Goal: Transaction & Acquisition: Book appointment/travel/reservation

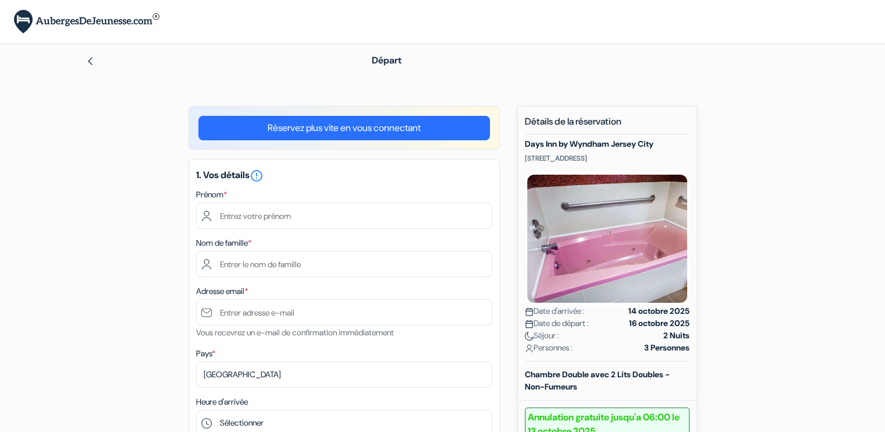
scroll to position [90, 0]
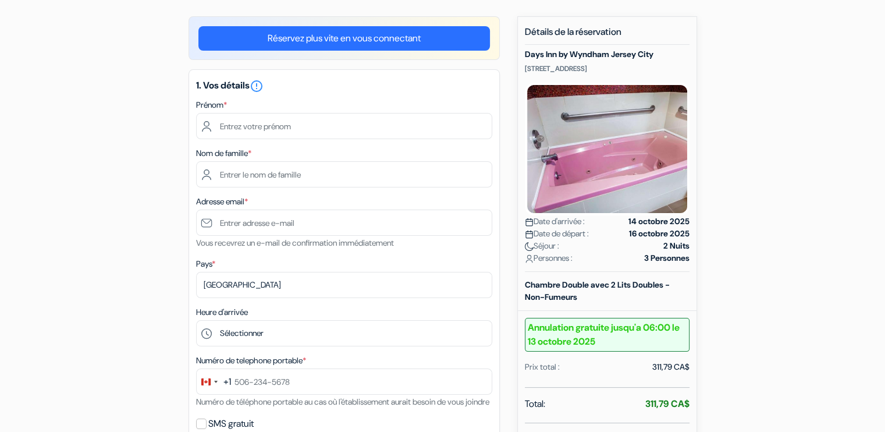
drag, startPoint x: 524, startPoint y: 67, endPoint x: 663, endPoint y: 63, distance: 138.5
click at [663, 64] on p "[STREET_ADDRESS]" at bounding box center [607, 68] width 165 height 9
copy p "[STREET_ADDRESS]"
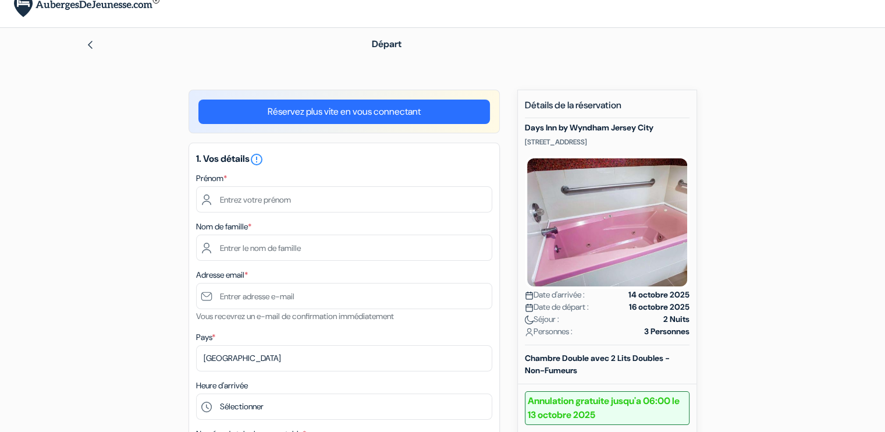
scroll to position [0, 0]
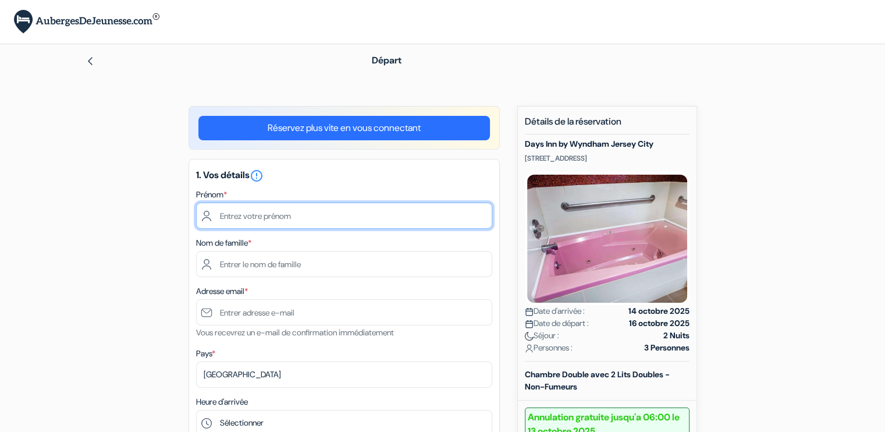
click at [281, 220] on input "text" at bounding box center [344, 215] width 296 height 26
type input "[PERSON_NAME]"
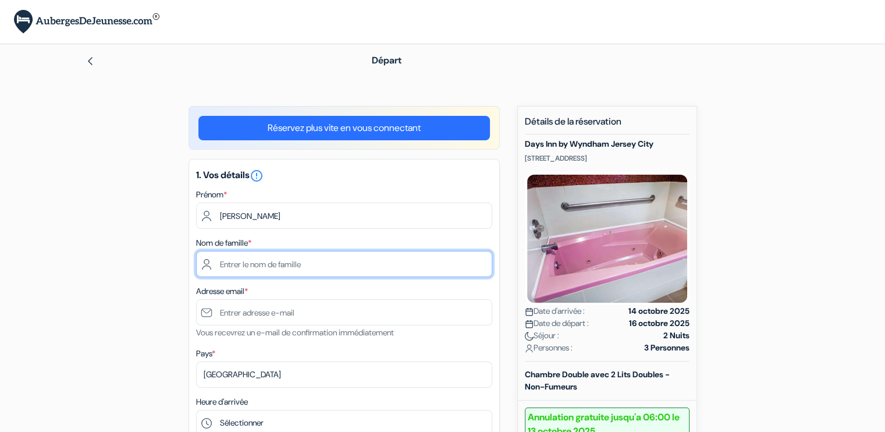
type input "[PERSON_NAME]"
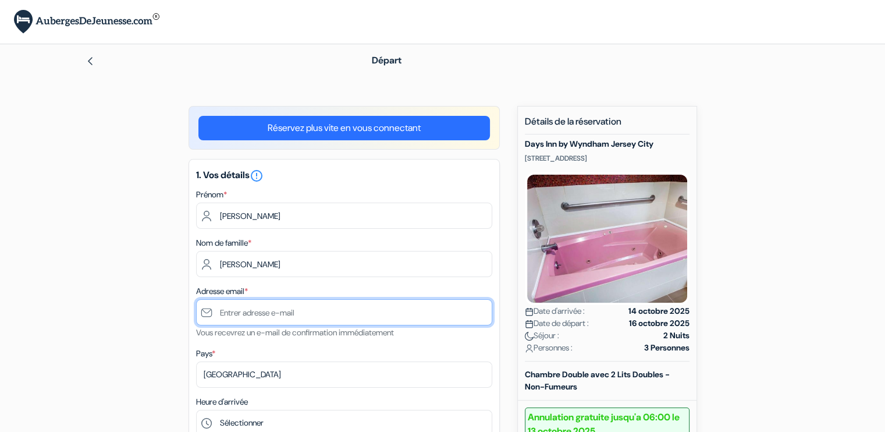
type input "[EMAIL_ADDRESS][DOMAIN_NAME]"
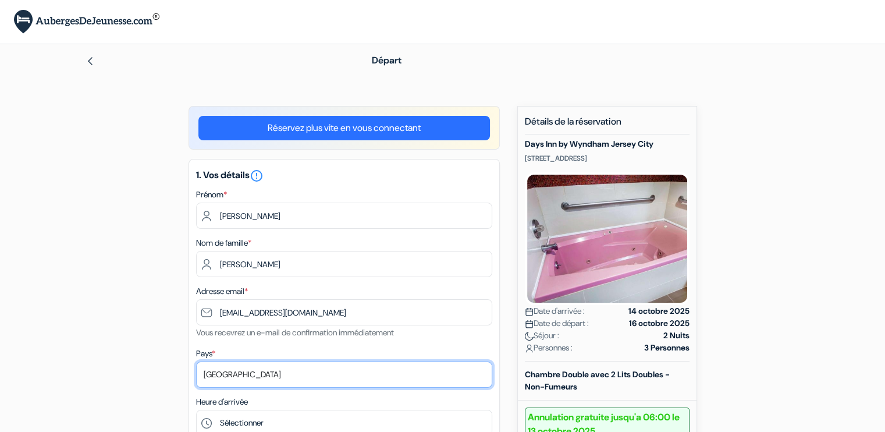
select select "fr"
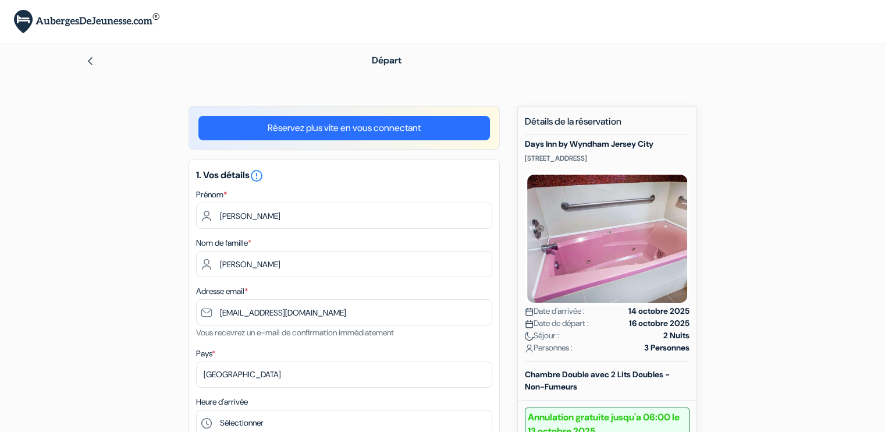
type input "0658380085"
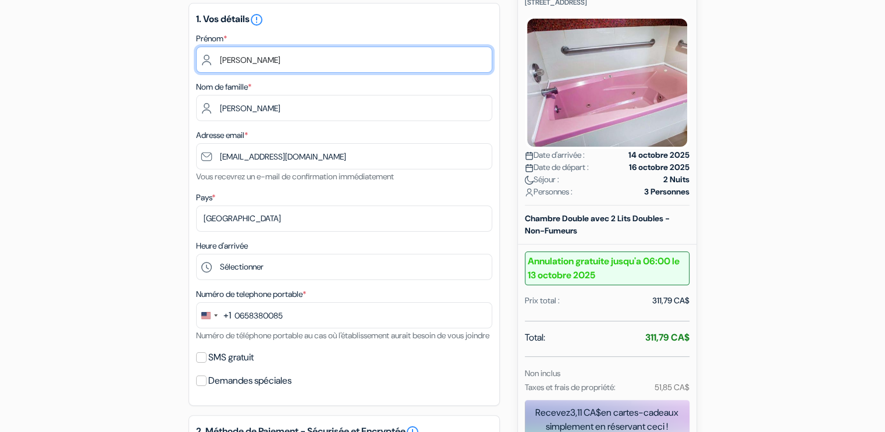
scroll to position [169, 0]
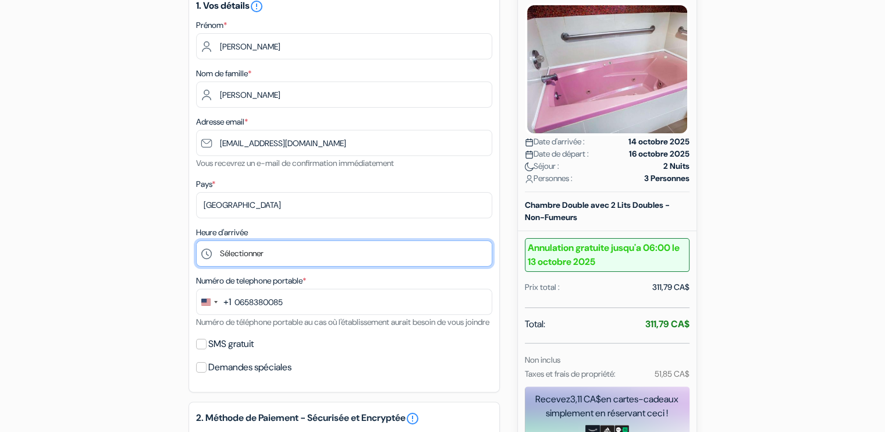
click at [275, 247] on select "Sélectionner 15:00 16:00 17:00 18:00 19:00 20:00 21:00 22:00 23:00 0:00" at bounding box center [344, 253] width 296 height 26
select select "16"
click at [196, 241] on select "Sélectionner 15:00 16:00 17:00 18:00 19:00 20:00 21:00 22:00 23:00 0:00" at bounding box center [344, 253] width 296 height 26
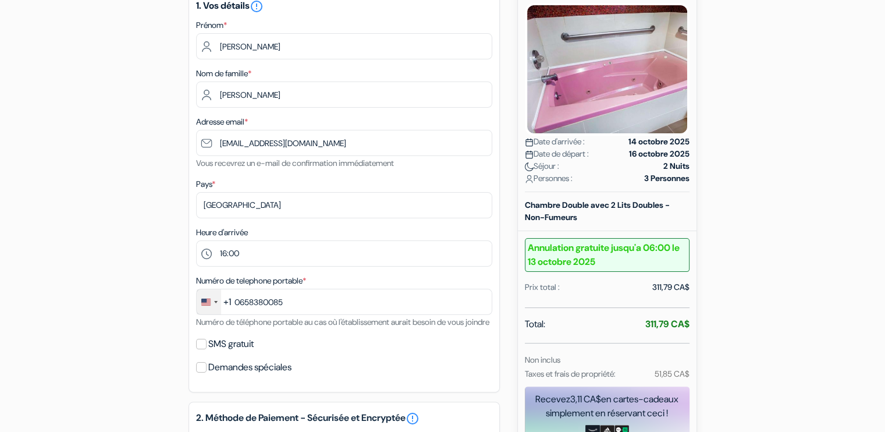
click at [211, 304] on div "Change country, selected United States (+1)" at bounding box center [209, 301] width 24 height 25
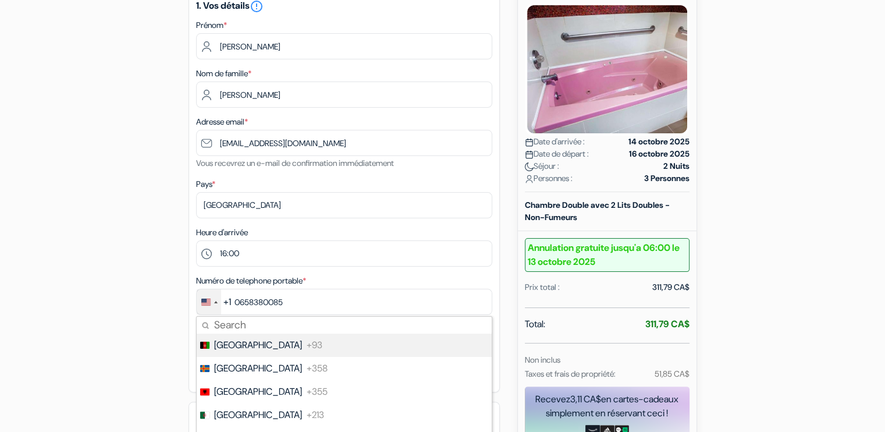
scroll to position [371, 0]
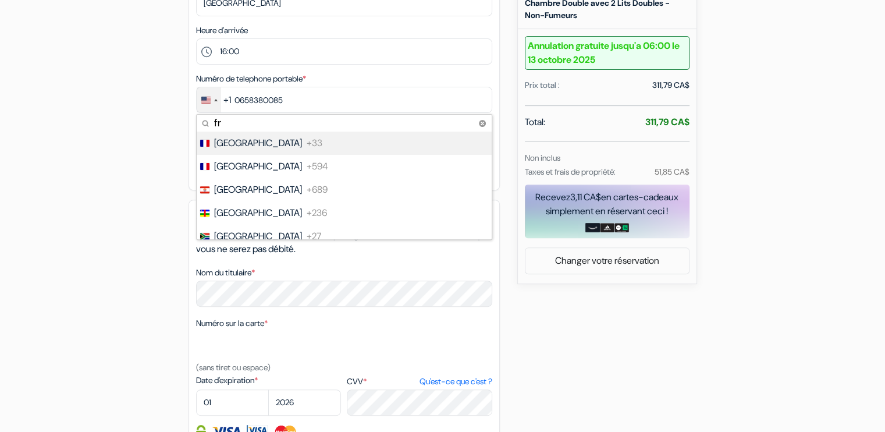
type input "fr"
click at [229, 148] on span "[GEOGRAPHIC_DATA]" at bounding box center [258, 143] width 88 height 14
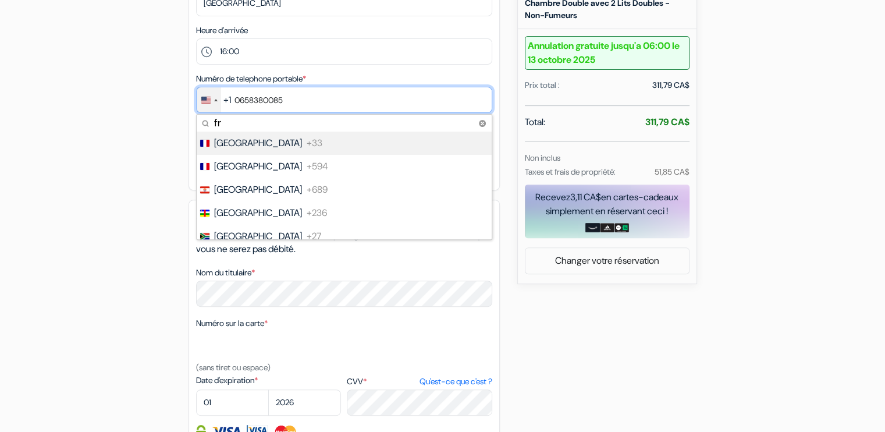
type input "6 58 38 00 85"
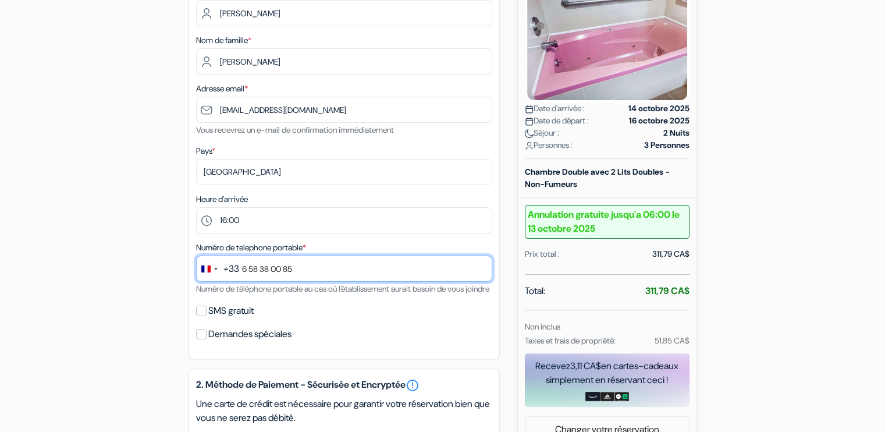
scroll to position [347, 0]
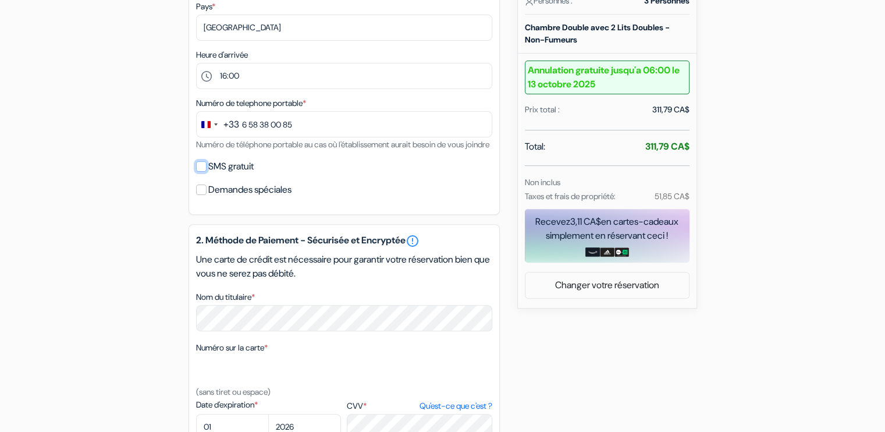
click at [198, 172] on input "SMS gratuit" at bounding box center [201, 166] width 10 height 10
checkbox input "true"
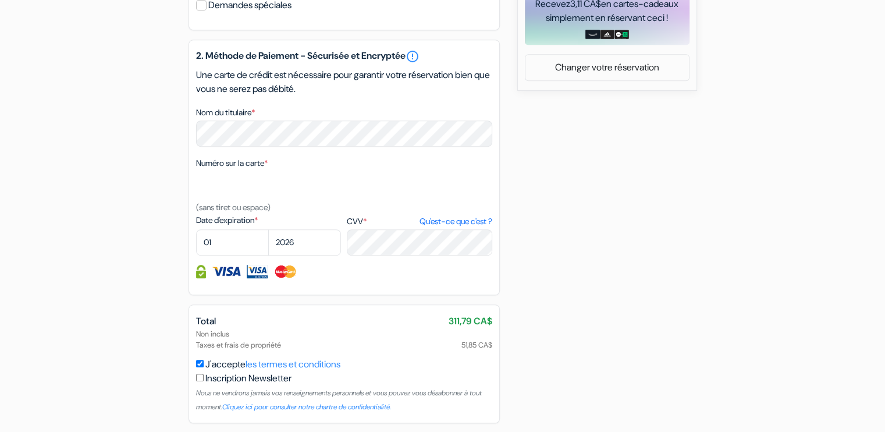
scroll to position [565, 0]
select select "03"
select select "2028"
click at [389, 270] on div "2. Méthode de Paiement - Sécurisée et Encryptée error_outline Une carte de créd…" at bounding box center [343, 166] width 311 height 255
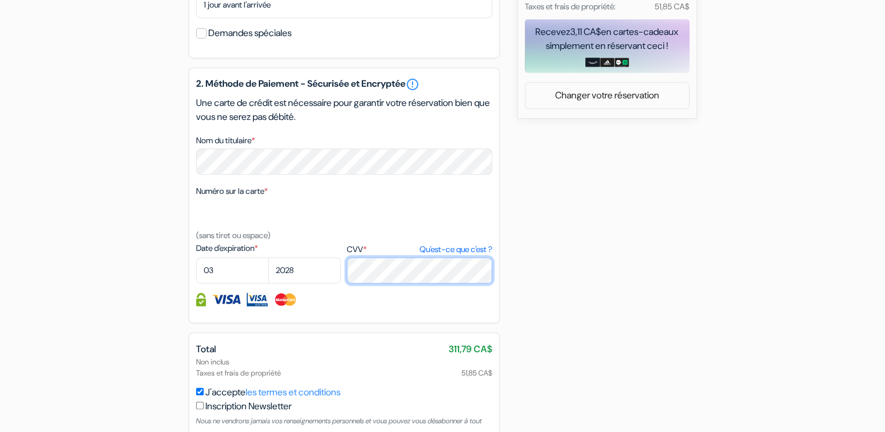
scroll to position [619, 0]
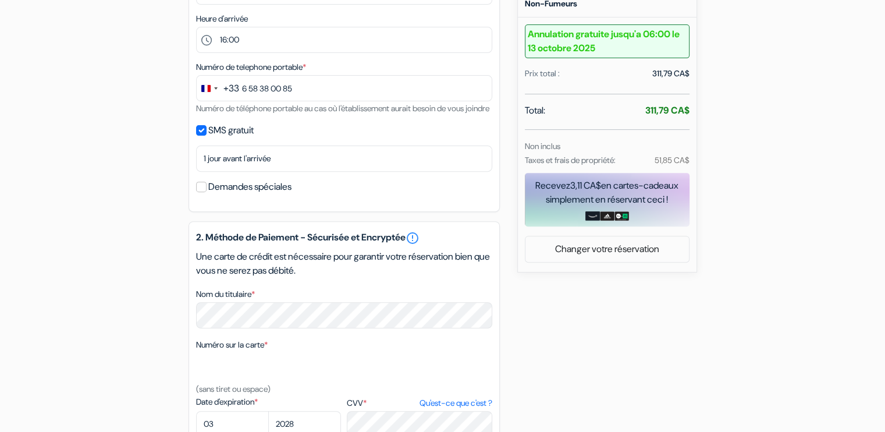
scroll to position [621, 0]
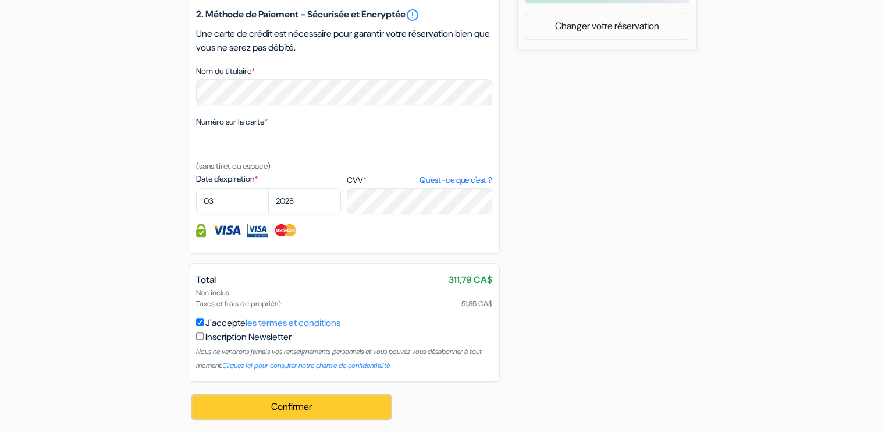
click at [304, 408] on button "Confirmer Loading..." at bounding box center [291, 407] width 197 height 22
click at [277, 404] on button "Confirmer Loading..." at bounding box center [291, 407] width 197 height 22
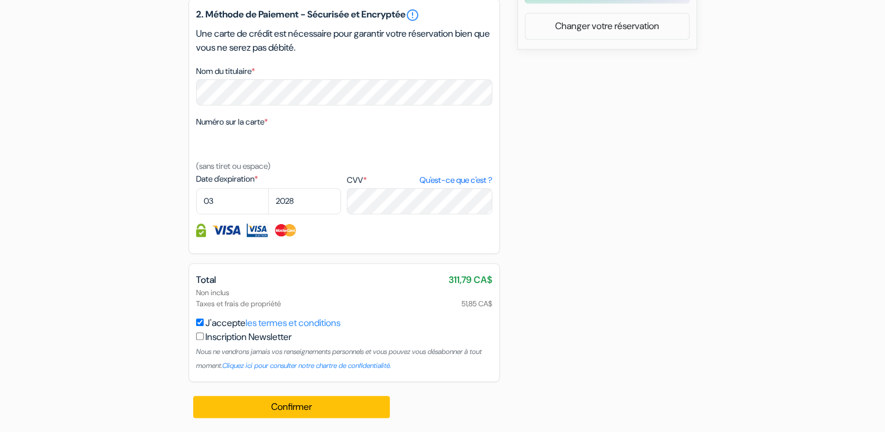
scroll to position [0, 0]
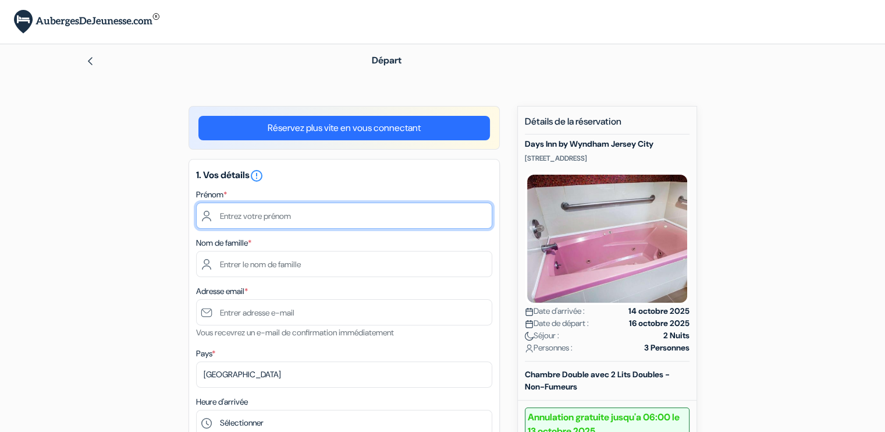
click at [346, 212] on input "text" at bounding box center [344, 215] width 296 height 26
click at [298, 220] on input "text" at bounding box center [344, 215] width 296 height 26
type input "[PERSON_NAME]"
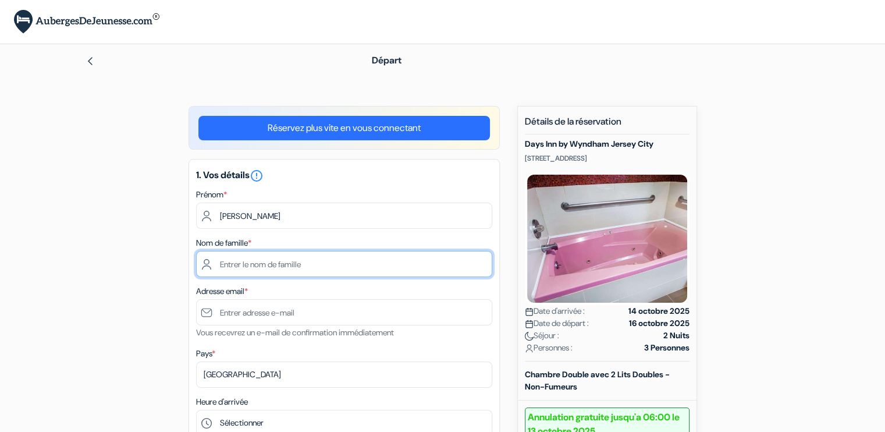
type input "[PERSON_NAME]"
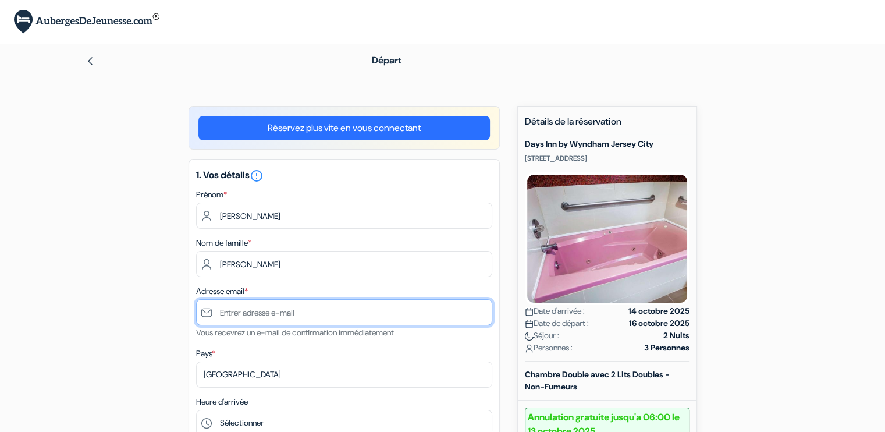
type input "[EMAIL_ADDRESS][DOMAIN_NAME]"
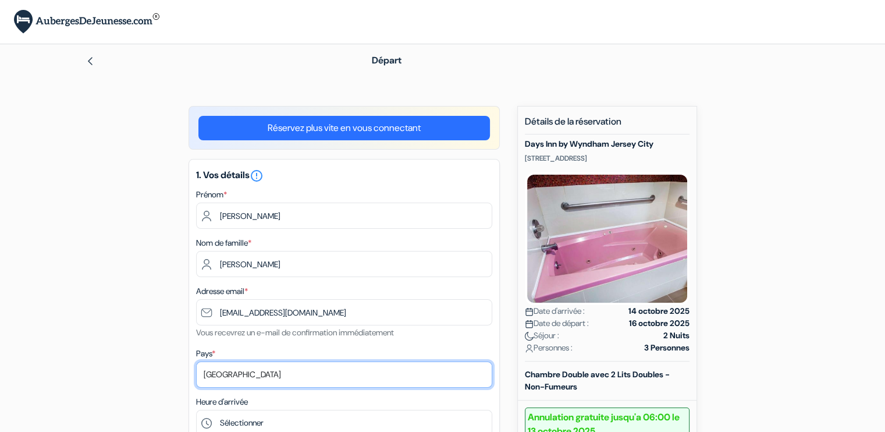
select select "fr"
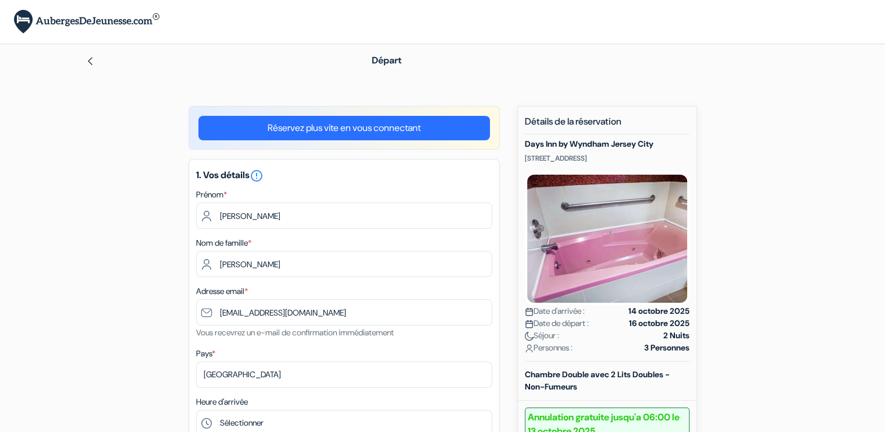
type input "0658380085"
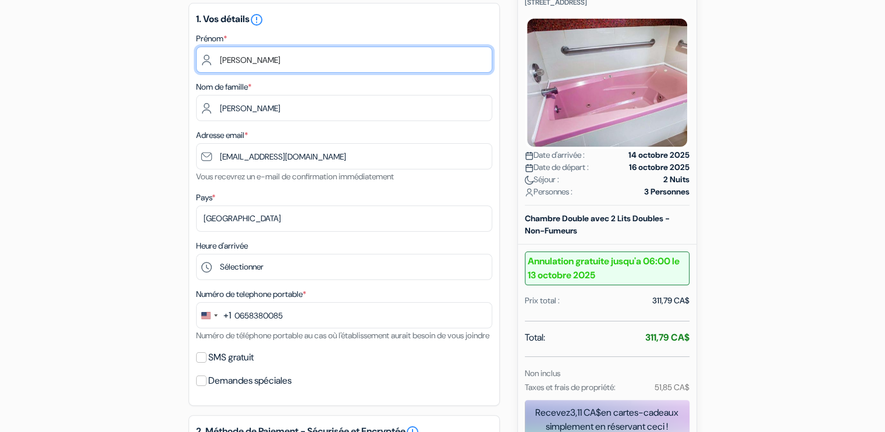
scroll to position [234, 0]
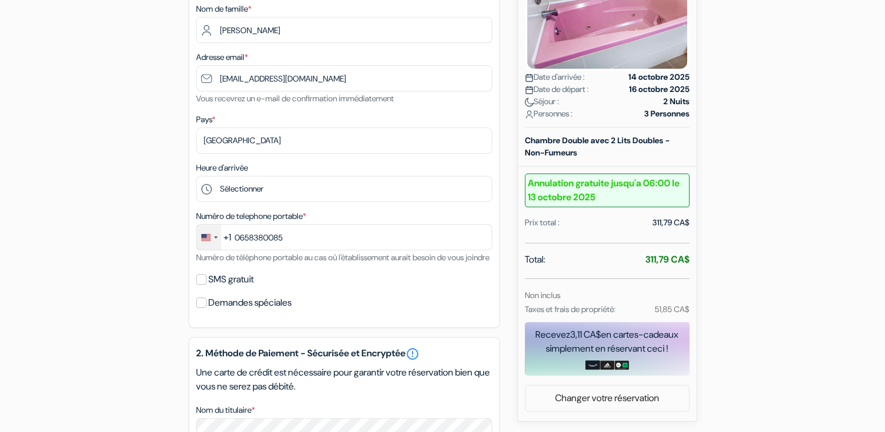
click at [205, 241] on div "Change country, selected United States (+1)" at bounding box center [205, 237] width 9 height 7
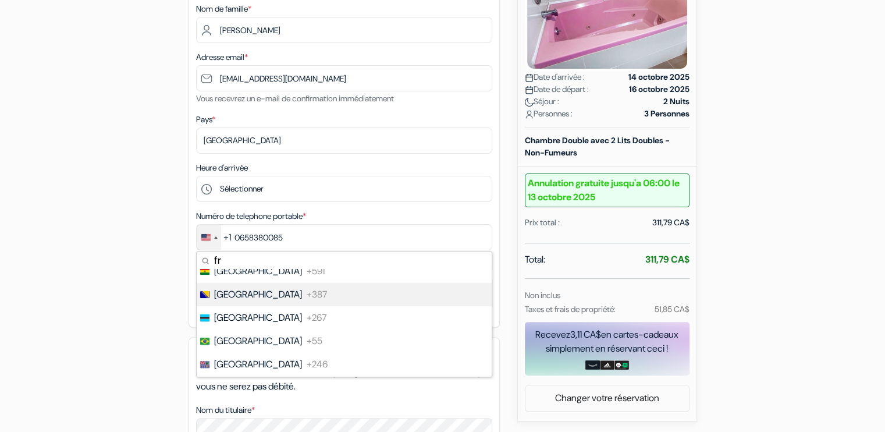
scroll to position [0, 0]
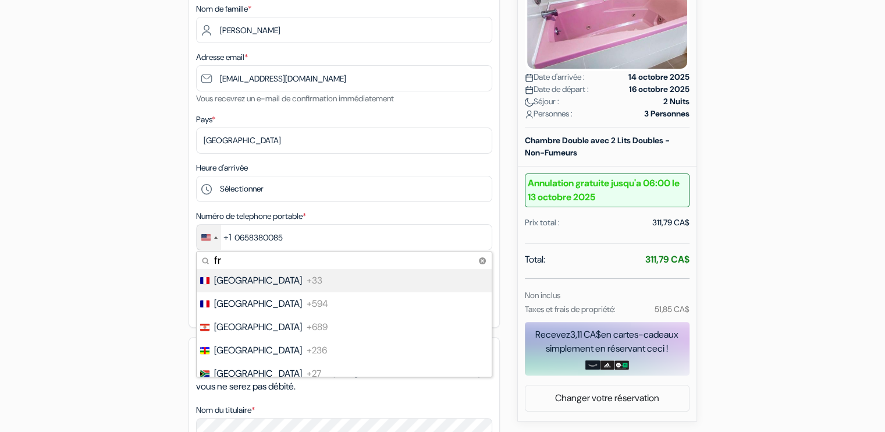
type input "fr"
click at [219, 283] on span "[GEOGRAPHIC_DATA]" at bounding box center [258, 280] width 88 height 14
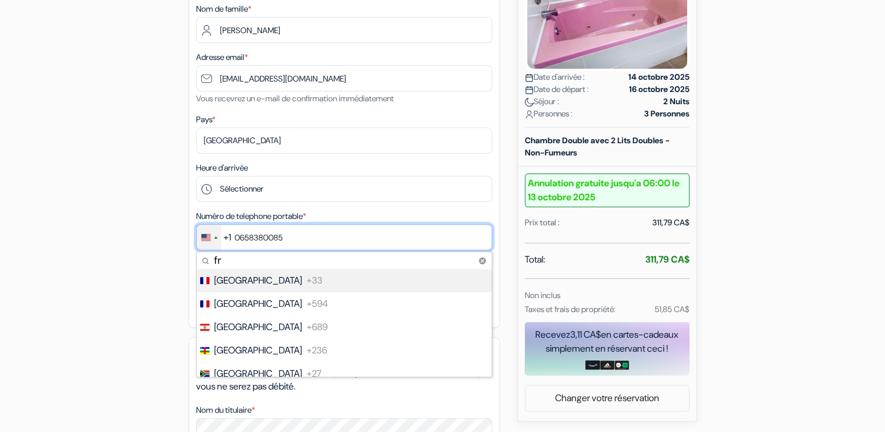
type input "6 58 38 00 85"
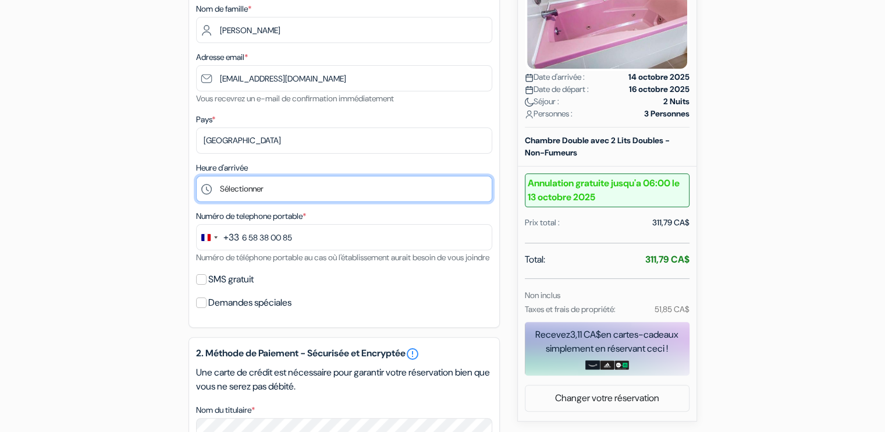
click at [280, 186] on select "Sélectionner 15:00 16:00 17:00 18:00 19:00 20:00 21:00 22:00 23:00 0:00" at bounding box center [344, 189] width 296 height 26
select select "16"
click at [196, 176] on select "Sélectionner 15:00 16:00 17:00 18:00 19:00 20:00 21:00 22:00 23:00 0:00" at bounding box center [344, 189] width 296 height 26
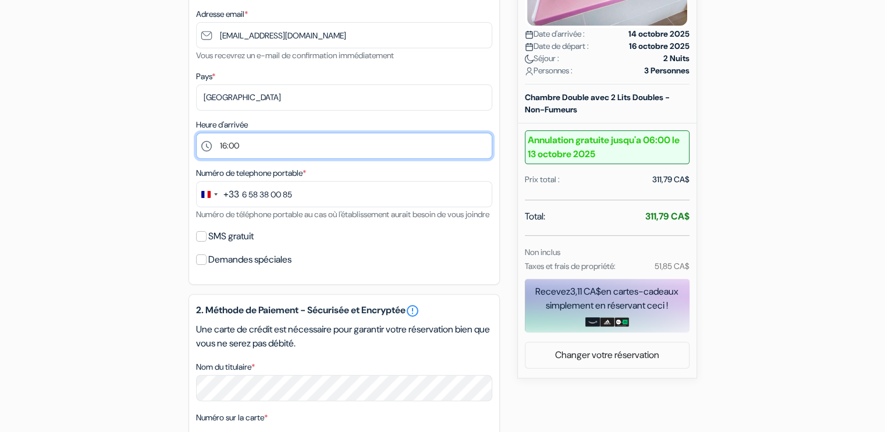
scroll to position [319, 0]
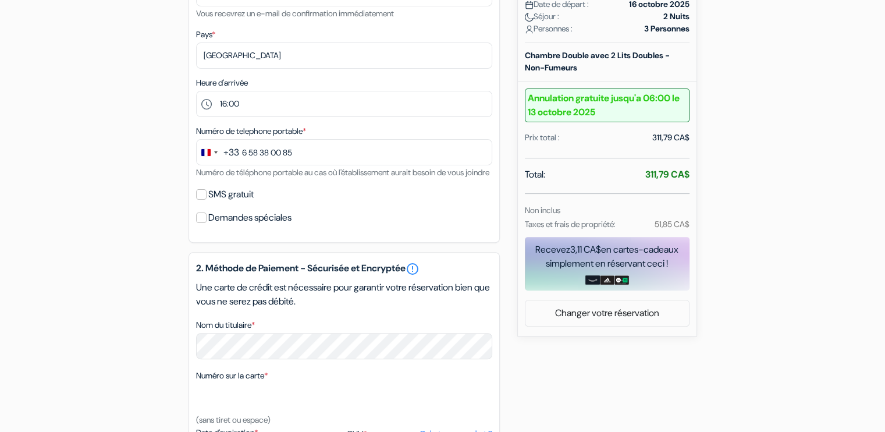
click at [227, 202] on label "SMS gratuit" at bounding box center [230, 194] width 45 height 16
click at [206, 200] on input "SMS gratuit" at bounding box center [201, 194] width 10 height 10
checkbox input "true"
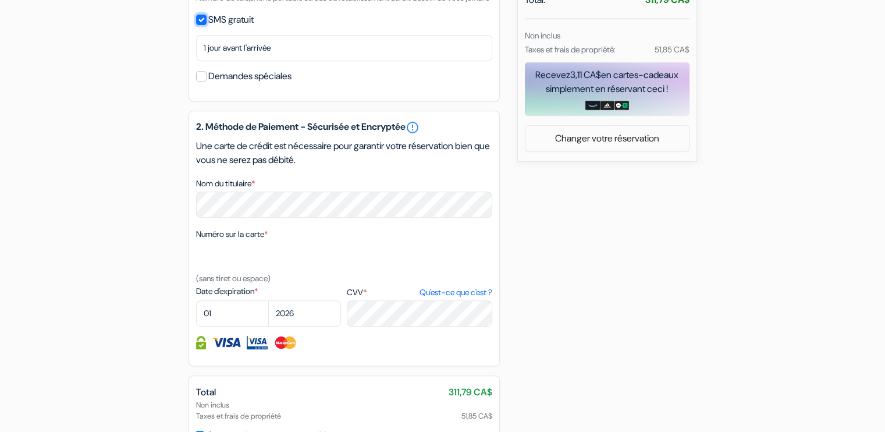
scroll to position [494, 0]
select select "03"
select select "2028"
click at [595, 303] on div "add_box [GEOGRAPHIC_DATA] by [GEOGRAPHIC_DATA] [STREET_ADDRESS] Détails de l'ét…" at bounding box center [443, 76] width 768 height 931
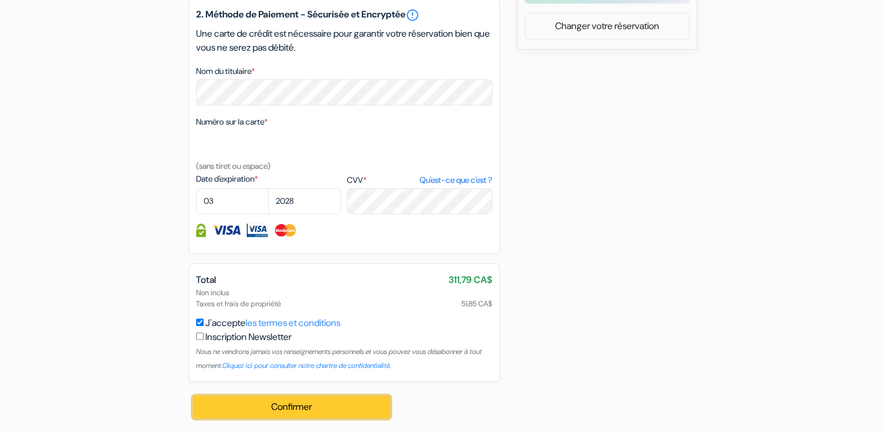
click at [265, 403] on button "Confirmer Loading..." at bounding box center [291, 407] width 197 height 22
